Goal: Task Accomplishment & Management: Use online tool/utility

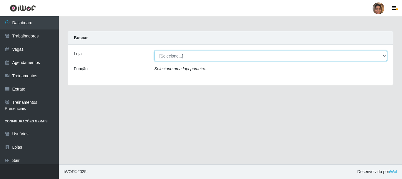
click at [382, 56] on select "[Selecione...] Mar Vermelho - CEASA Mar Vermelho - Centro de Distribuição" at bounding box center [270, 56] width 233 height 10
select select "474"
click at [154, 51] on select "[Selecione...] Mar Vermelho - CEASA Mar Vermelho - Centro de Distribuição" at bounding box center [270, 56] width 233 height 10
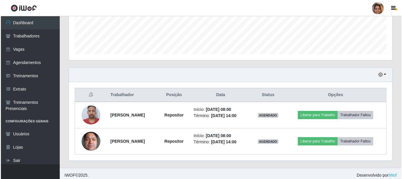
scroll to position [160, 0]
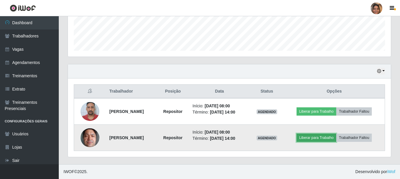
click at [317, 139] on button "Liberar para Trabalho" at bounding box center [317, 137] width 40 height 8
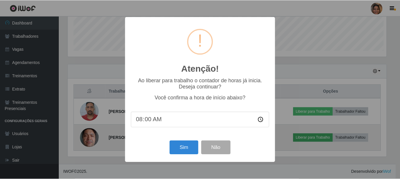
scroll to position [122, 320]
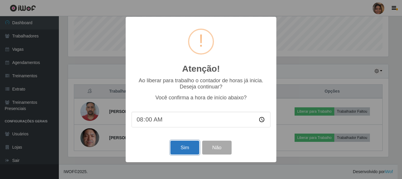
click at [187, 150] on button "Sim" at bounding box center [184, 147] width 29 height 14
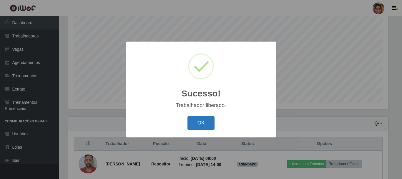
click at [190, 120] on button "OK" at bounding box center [200, 123] width 27 height 14
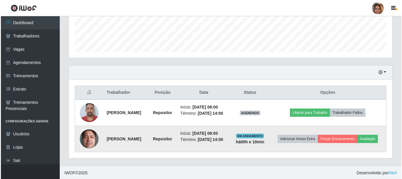
scroll to position [160, 0]
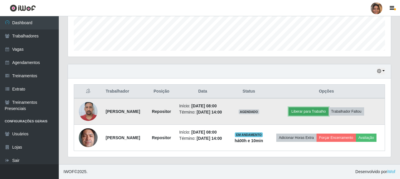
click at [317, 113] on button "Liberar para Trabalho" at bounding box center [309, 111] width 40 height 8
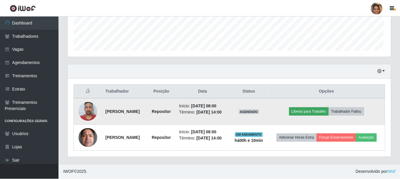
scroll to position [122, 320]
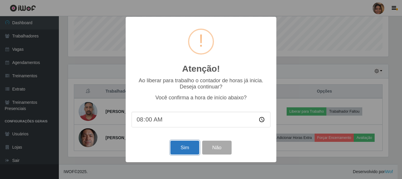
click at [179, 147] on button "Sim" at bounding box center [184, 147] width 29 height 14
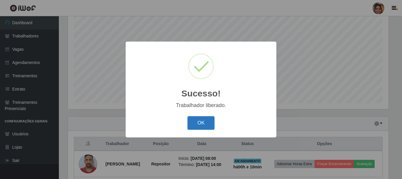
click at [191, 124] on button "OK" at bounding box center [200, 123] width 27 height 14
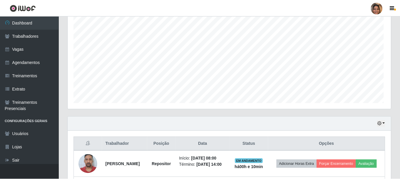
scroll to position [122, 323]
